Goal: Check status

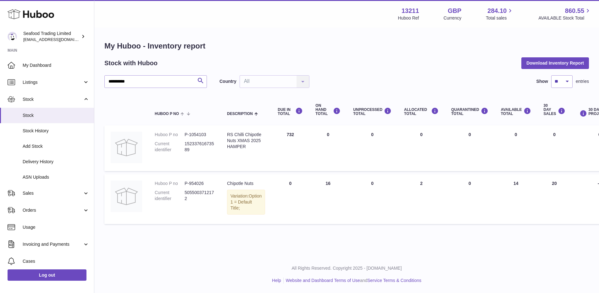
click at [48, 60] on link "My Dashboard" at bounding box center [47, 65] width 94 height 17
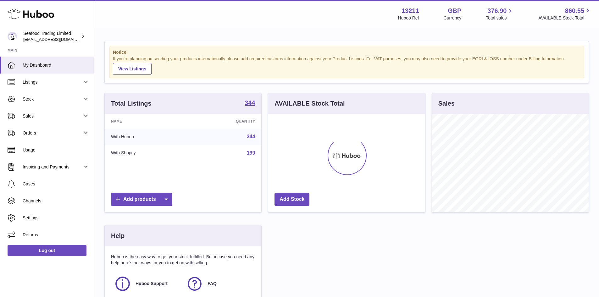
scroll to position [98, 157]
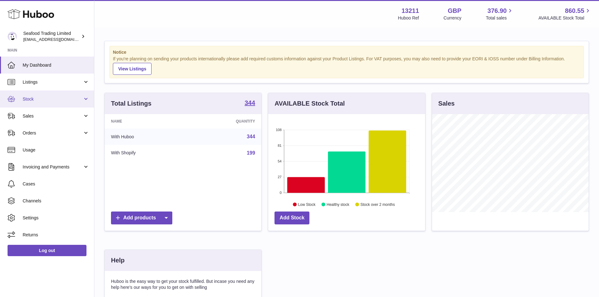
click at [26, 102] on link "Stock" at bounding box center [47, 99] width 94 height 17
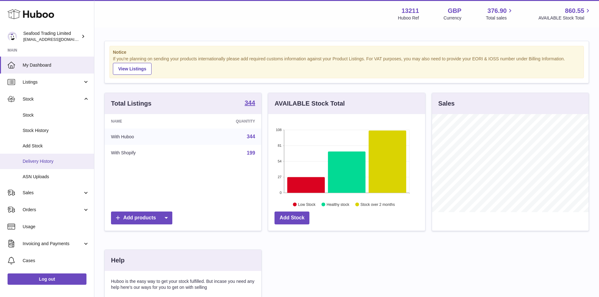
click at [38, 157] on link "Delivery History" at bounding box center [47, 161] width 94 height 15
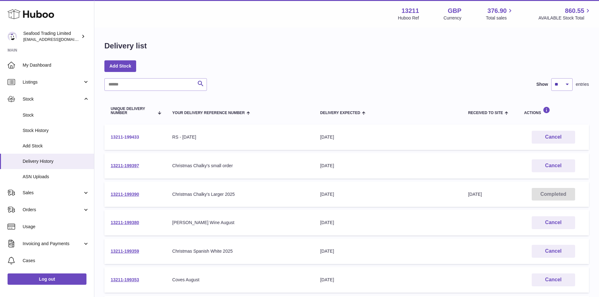
click at [131, 138] on link "13211-199433" at bounding box center [125, 137] width 28 height 5
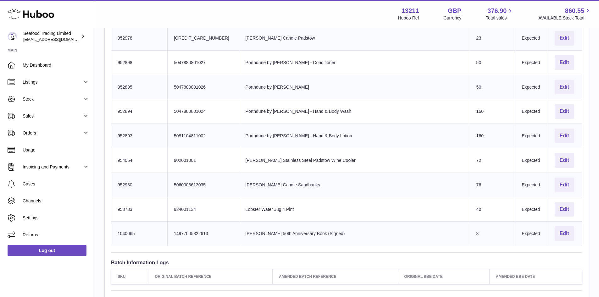
scroll to position [1101, 0]
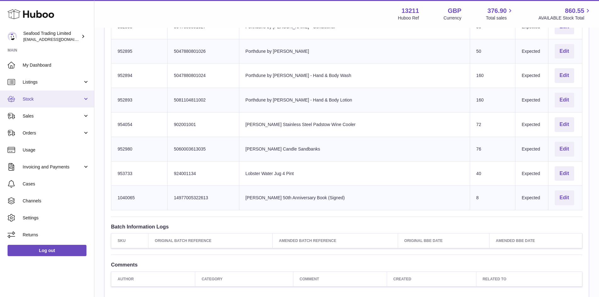
click at [42, 98] on span "Stock" at bounding box center [53, 99] width 60 height 6
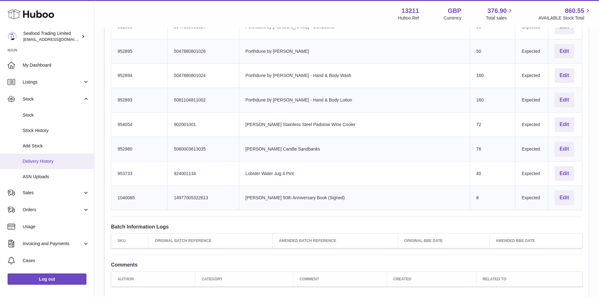
click at [31, 159] on span "Delivery History" at bounding box center [56, 162] width 67 height 6
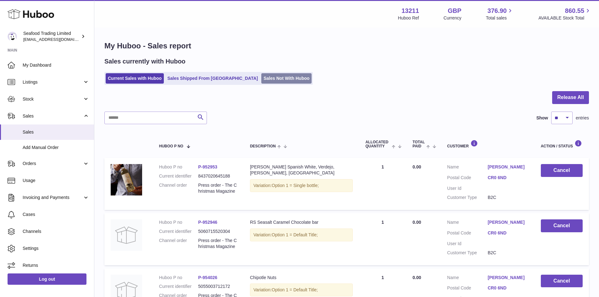
click at [270, 77] on link "Sales Not With Huboo" at bounding box center [286, 78] width 50 height 10
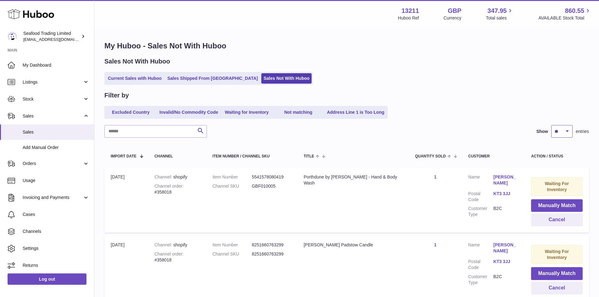
click at [558, 132] on select "** ** ** ***" at bounding box center [562, 131] width 21 height 13
select select "**"
click at [552, 125] on select "** ** ** ***" at bounding box center [562, 131] width 21 height 13
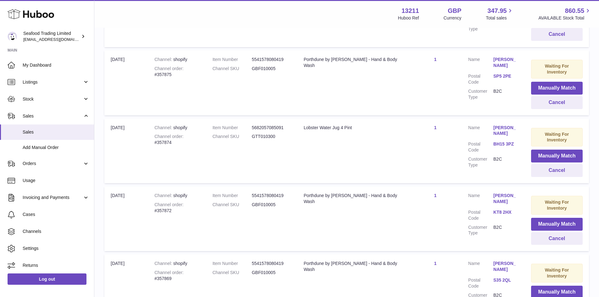
scroll to position [3122, 0]
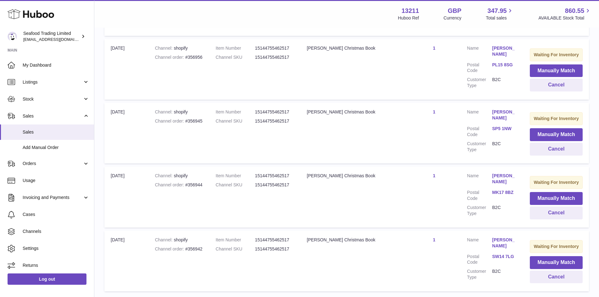
scroll to position [3119, 0]
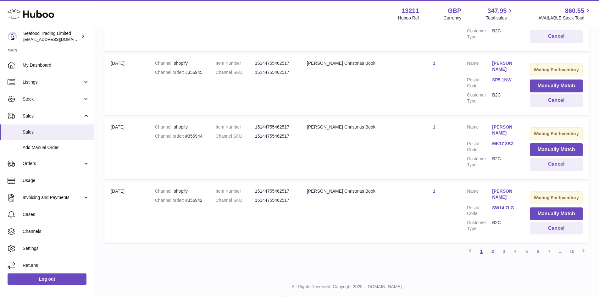
click at [481, 246] on link "1" at bounding box center [481, 251] width 11 height 11
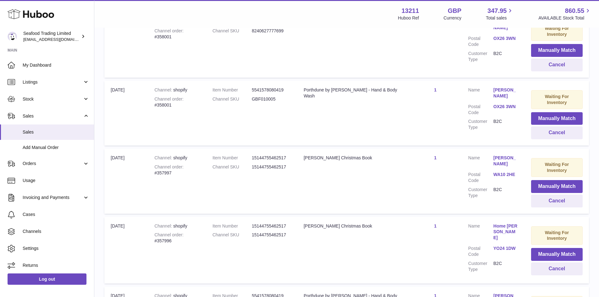
scroll to position [542, 0]
